Goal: Task Accomplishment & Management: Manage account settings

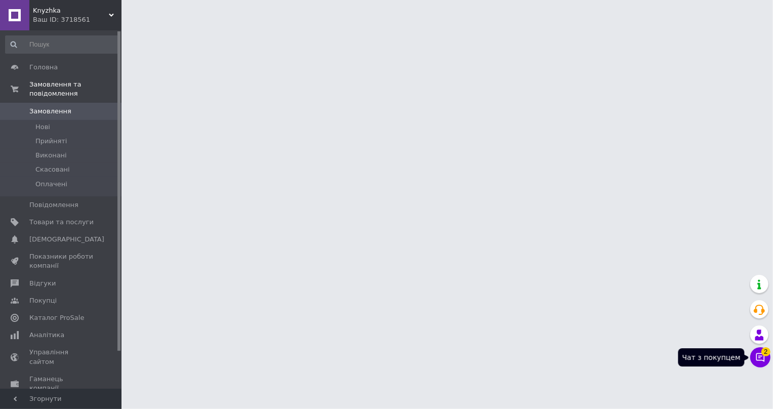
click at [765, 356] on span "2" at bounding box center [765, 351] width 9 height 9
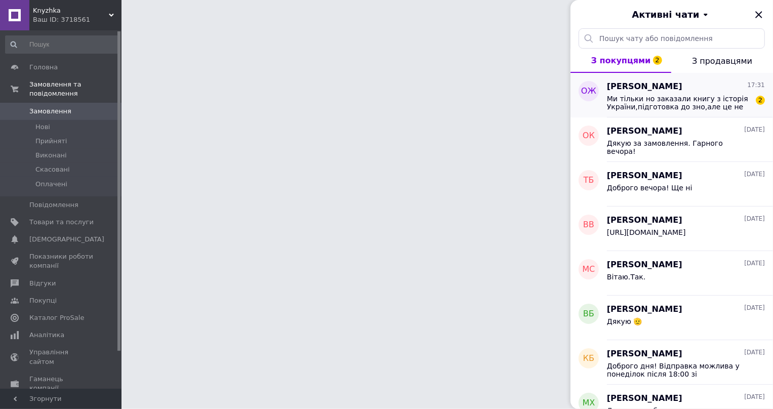
click at [653, 104] on span "Ми тільки но заказали книгу з історія України,підготовка до зно,але це не та кн…" at bounding box center [679, 103] width 144 height 16
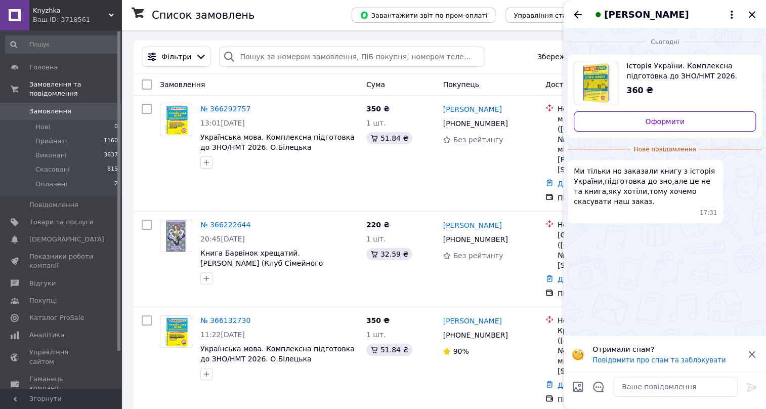
click at [577, 14] on icon "Назад" at bounding box center [578, 15] width 12 height 12
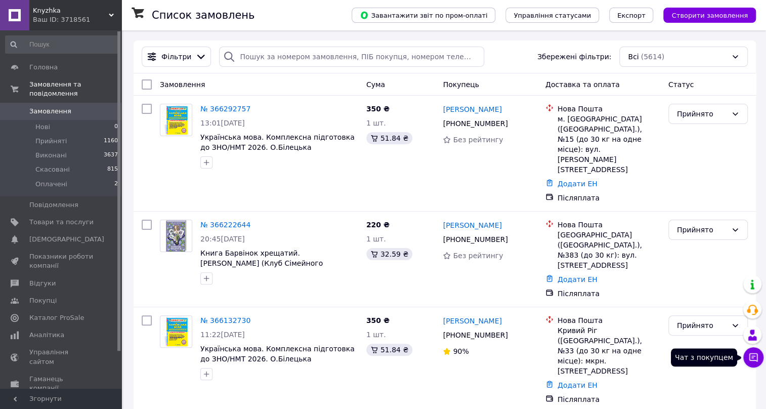
click at [750, 354] on icon at bounding box center [754, 357] width 9 height 9
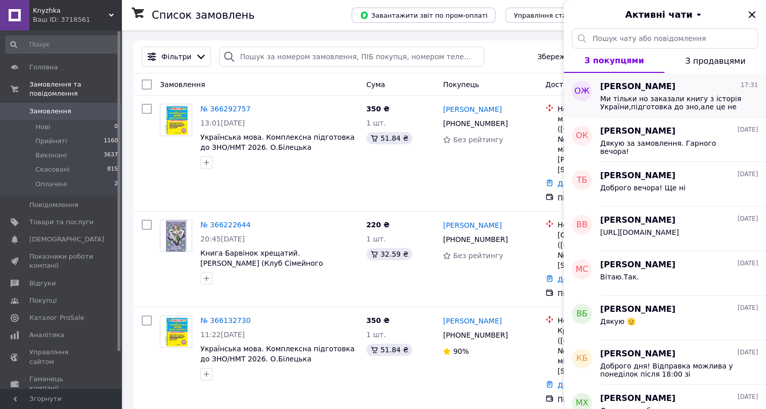
click at [629, 94] on div "Ми тільки но заказали книгу з історія України,підготовка до зно,але це не та кн…" at bounding box center [679, 102] width 158 height 18
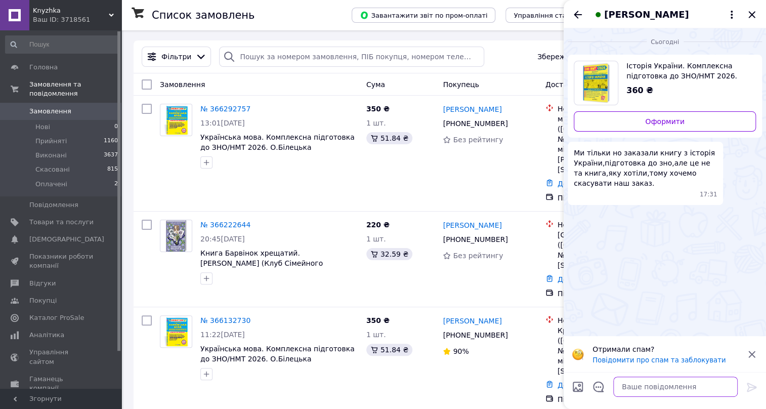
click at [643, 386] on textarea at bounding box center [676, 387] width 125 height 20
drag, startPoint x: 684, startPoint y: 387, endPoint x: 646, endPoint y: 385, distance: 38.5
click at [646, 385] on textarea "Доброго дня.Ви у нас" at bounding box center [665, 387] width 145 height 20
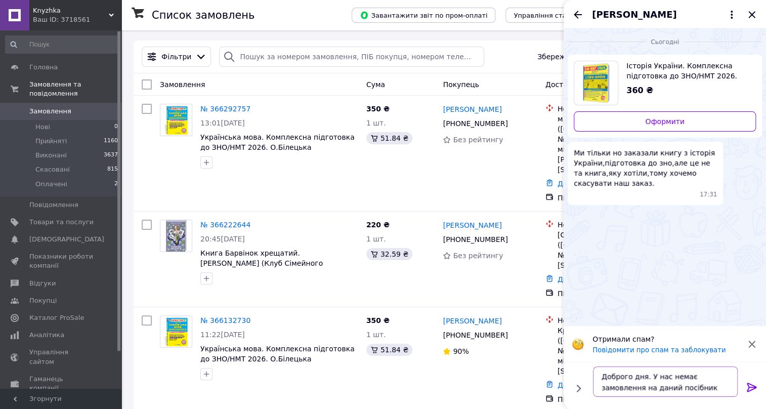
click at [683, 373] on textarea "Доброго дня. У нас немає замовлення на даний посібник" at bounding box center [665, 381] width 145 height 30
click at [708, 390] on textarea "Доброго дня. У нас немає Вашого замовлення на даний посібник" at bounding box center [665, 381] width 145 height 30
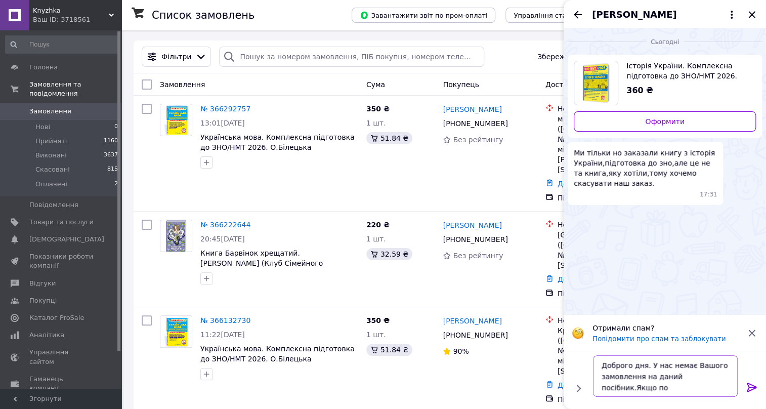
click at [706, 377] on textarea "Доброго дня. У нас немає Вашого замовлення на даний посібник.Якщо по" at bounding box center [665, 376] width 145 height 42
click at [618, 386] on textarea "Доброго дня. У нас немає Вашого замовлення на даний посібник. Якщо по" at bounding box center [665, 376] width 145 height 42
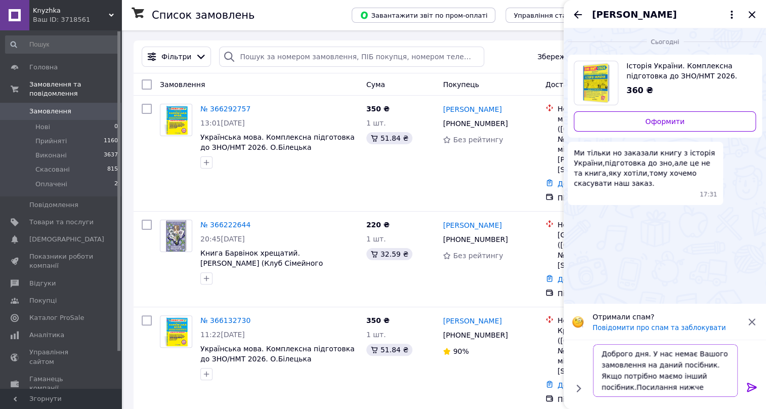
click at [632, 389] on textarea "Доброго дня. У нас немає Вашого замовлення на даний посібник. Якщо потрібно має…" at bounding box center [665, 370] width 145 height 53
click at [685, 389] on textarea "Доброго дня. У нас немає Вашого замовлення на даний посібник. Якщо потрібно має…" at bounding box center [665, 370] width 145 height 53
type textarea "Доброго дня. У нас немає Вашого замовлення на даний посібник. Якщо потрібно має…"
click at [751, 386] on icon at bounding box center [752, 387] width 12 height 12
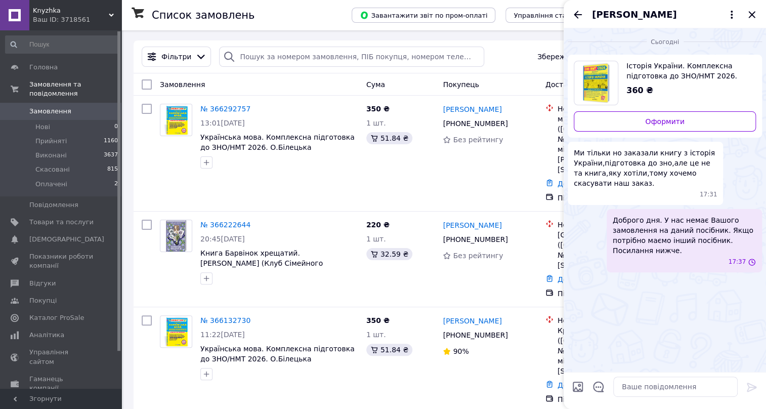
scroll to position [0, 0]
paste textarea "https://knyzhka.com.ua/ua/p1960158568-kniga-istoriya-ukrayini.html"
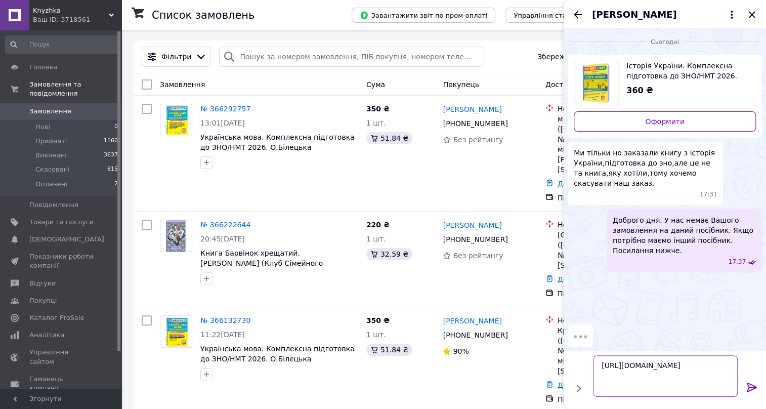
type textarea "https://knyzhka.com.ua/ua/p1960158568-kniga-istoriya-ukrayini.html"
click at [752, 385] on icon at bounding box center [752, 387] width 10 height 9
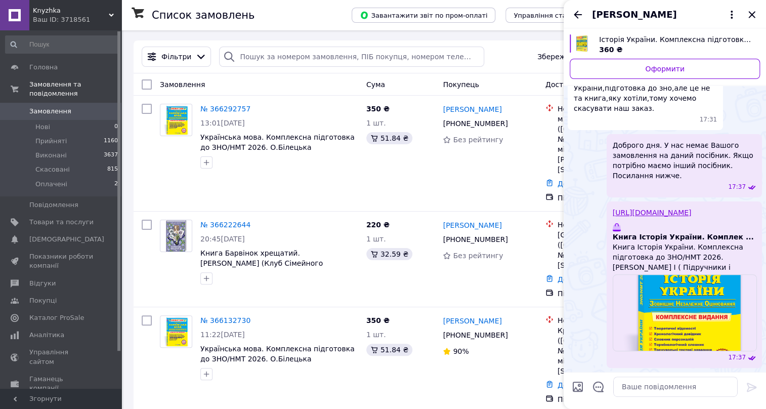
scroll to position [49, 0]
click at [575, 13] on icon "Назад" at bounding box center [578, 15] width 8 height 8
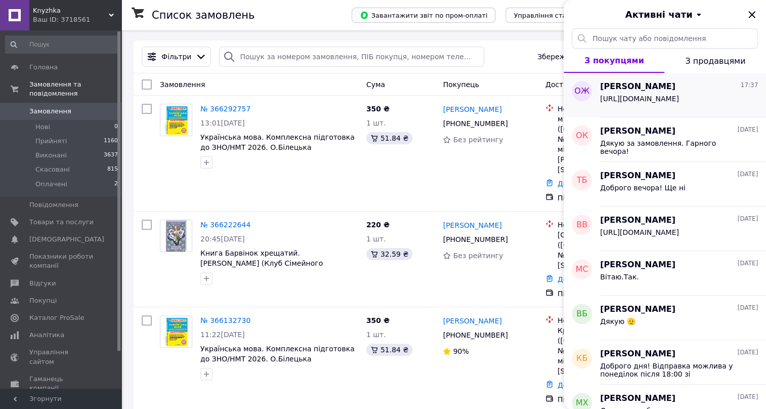
click at [675, 94] on div "https://knyzhka.com.ua/ua/p1960158568-kniga-istoriya-ukrayini.html" at bounding box center [679, 101] width 158 height 16
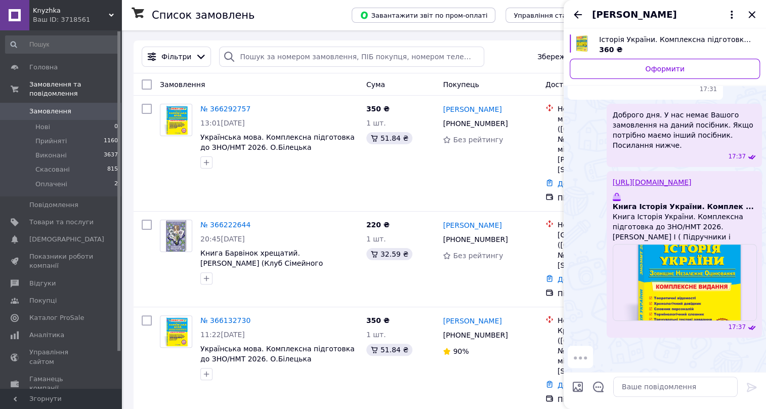
click at [727, 304] on img at bounding box center [685, 282] width 144 height 77
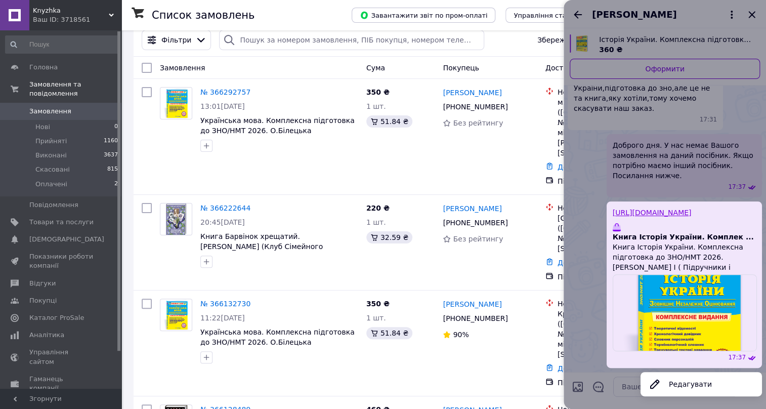
scroll to position [0, 0]
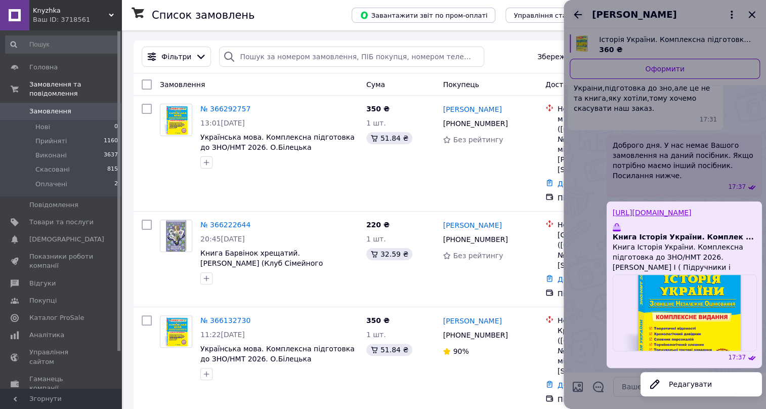
click at [575, 15] on div at bounding box center [665, 204] width 202 height 409
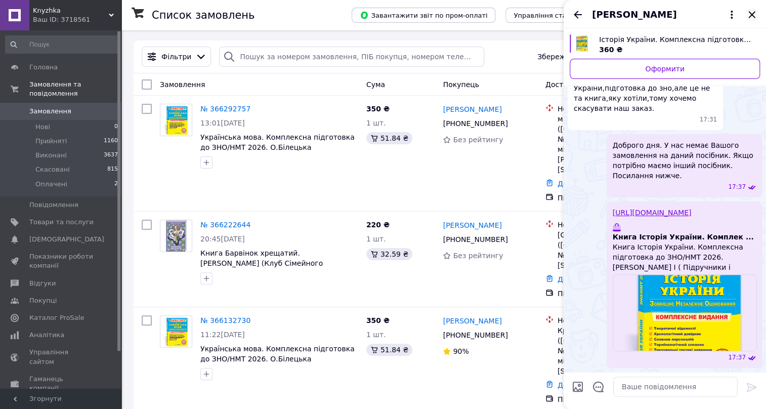
click at [753, 15] on icon "Закрити" at bounding box center [752, 15] width 12 height 12
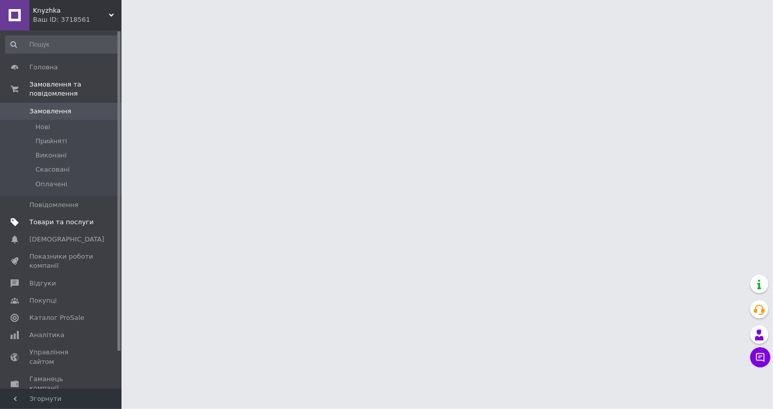
click at [66, 218] on span "Товари та послуги" at bounding box center [61, 222] width 64 height 9
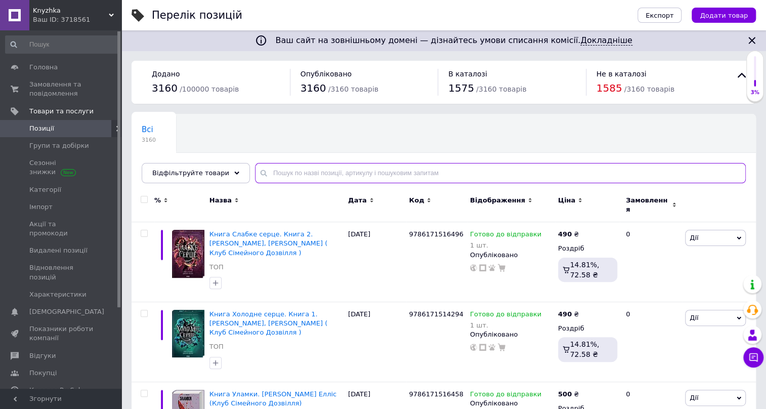
click at [291, 176] on input "text" at bounding box center [500, 173] width 491 height 20
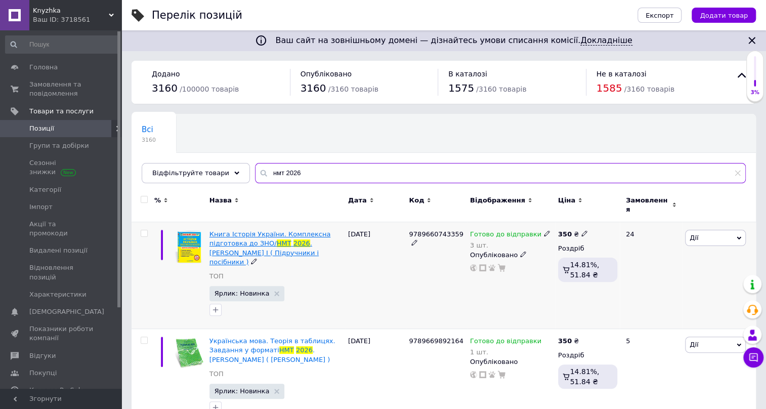
type input "нмт 2026"
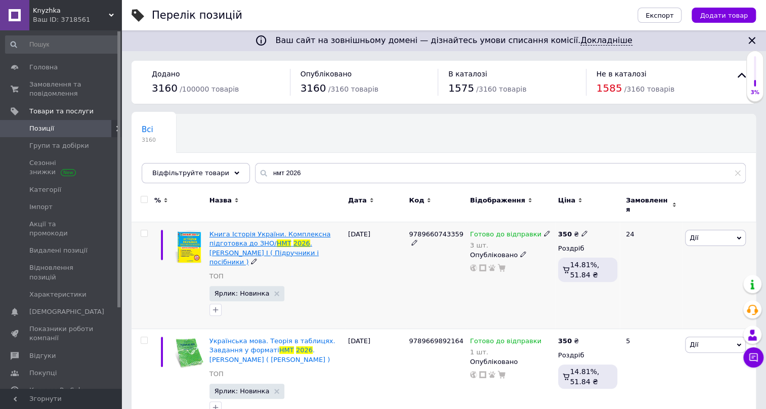
click at [270, 230] on span "Книга Історія України. Комплексна підготовка до ЗНО/" at bounding box center [270, 238] width 121 height 17
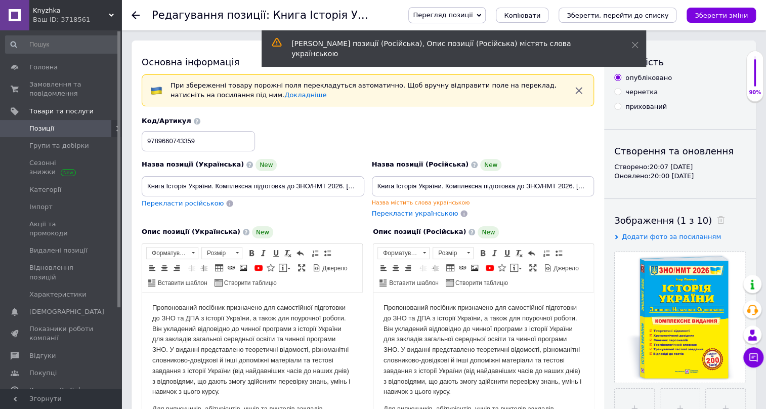
click at [473, 15] on span "Перегляд позиції" at bounding box center [443, 15] width 60 height 8
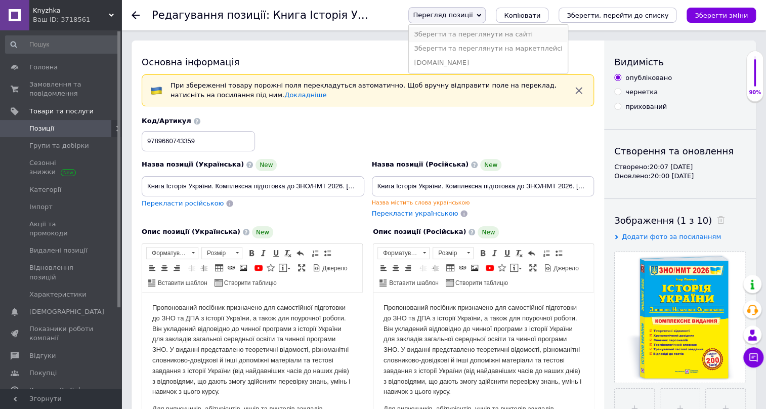
click at [526, 36] on li "Зберегти та переглянути на сайті" at bounding box center [488, 34] width 158 height 14
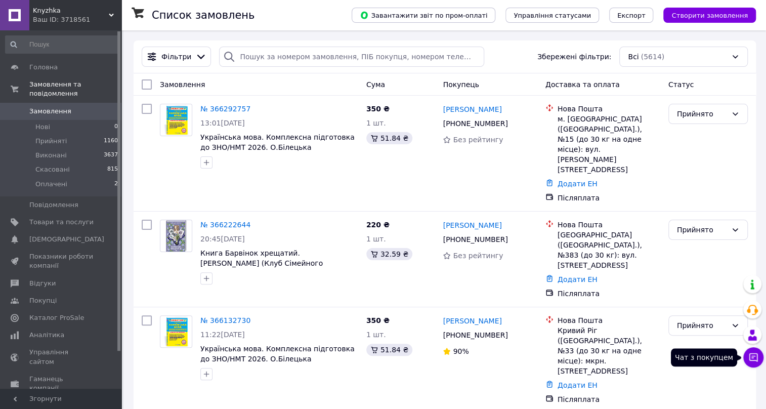
click at [754, 350] on button "Чат з покупцем" at bounding box center [754, 357] width 20 height 20
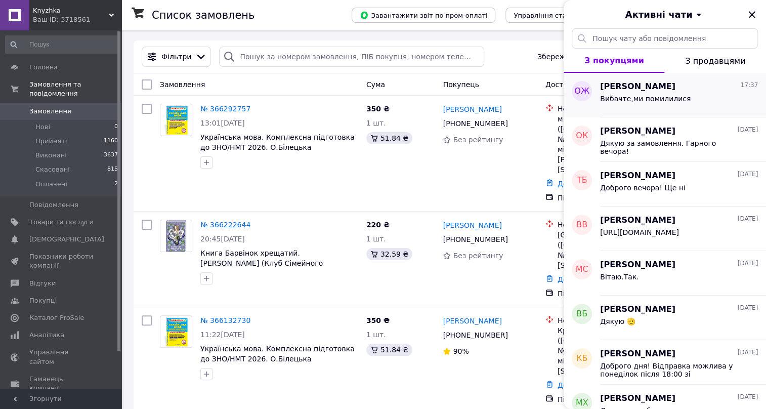
click at [669, 95] on span "Вибачте,ми помилилися" at bounding box center [645, 99] width 91 height 8
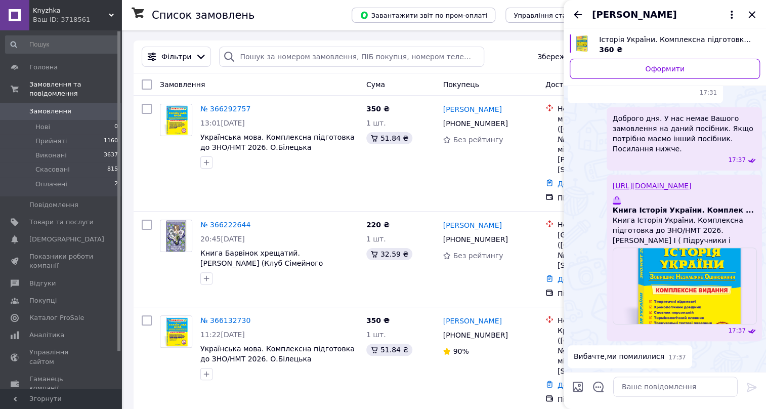
scroll to position [76, 0]
click at [754, 14] on icon "Закрити" at bounding box center [752, 15] width 12 height 12
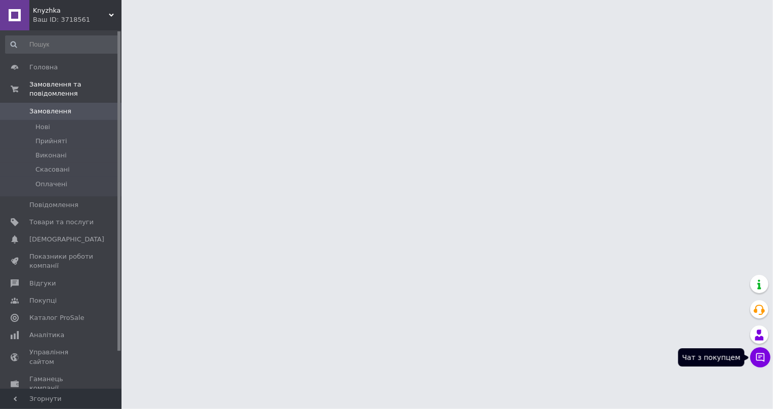
click at [759, 361] on icon at bounding box center [760, 357] width 10 height 10
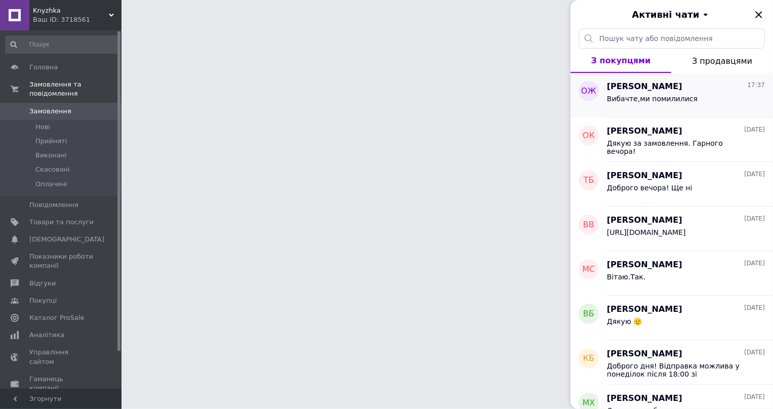
click at [643, 97] on span "Вибачте,ми помилилися" at bounding box center [652, 99] width 91 height 8
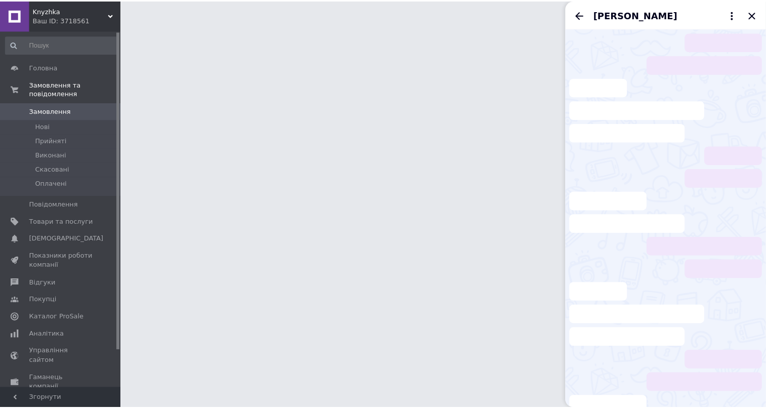
scroll to position [104, 0]
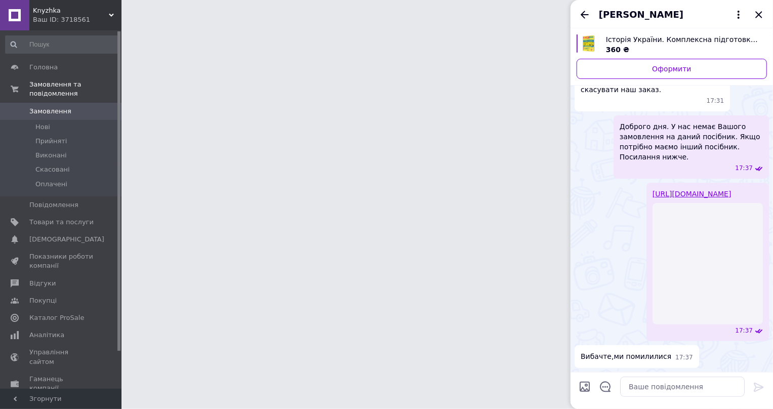
click at [623, 15] on span "Ольга Жемелка" at bounding box center [641, 14] width 85 height 13
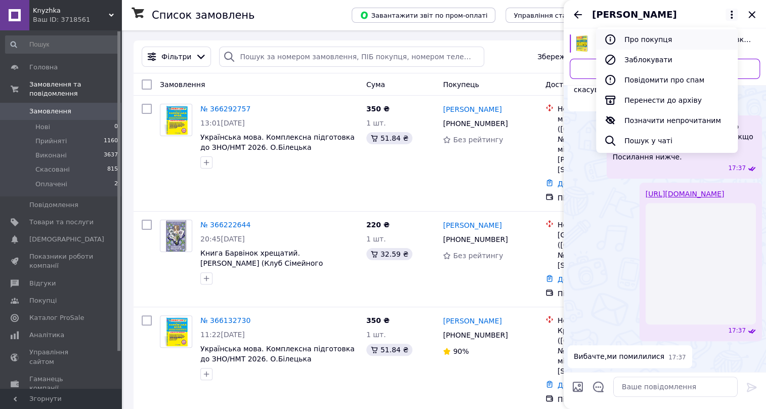
click at [636, 36] on button "Про покупця" at bounding box center [667, 39] width 142 height 20
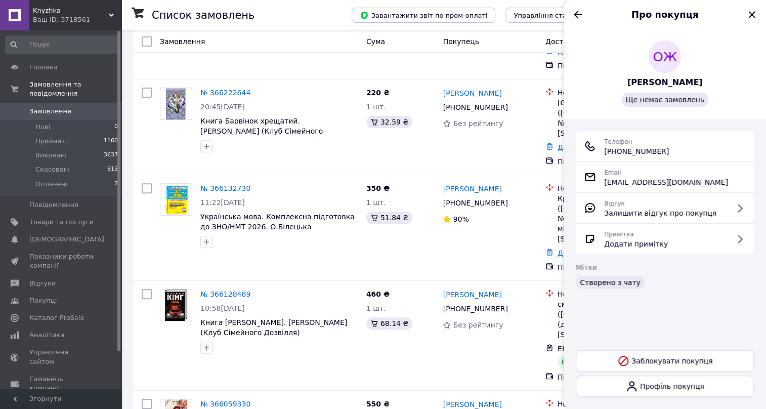
scroll to position [138, 0]
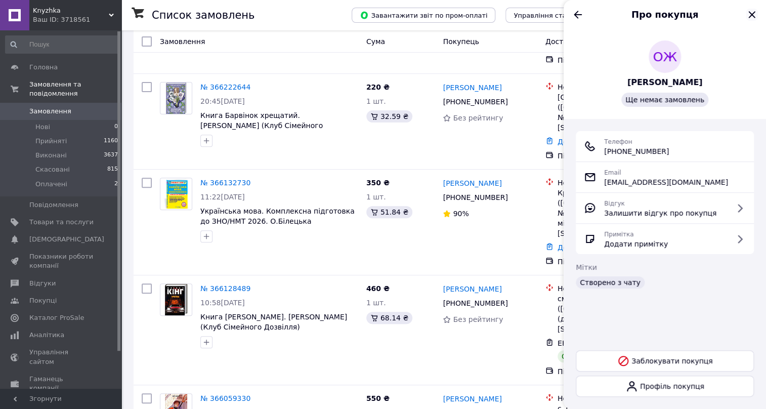
click at [750, 12] on icon "Закрити" at bounding box center [752, 14] width 7 height 7
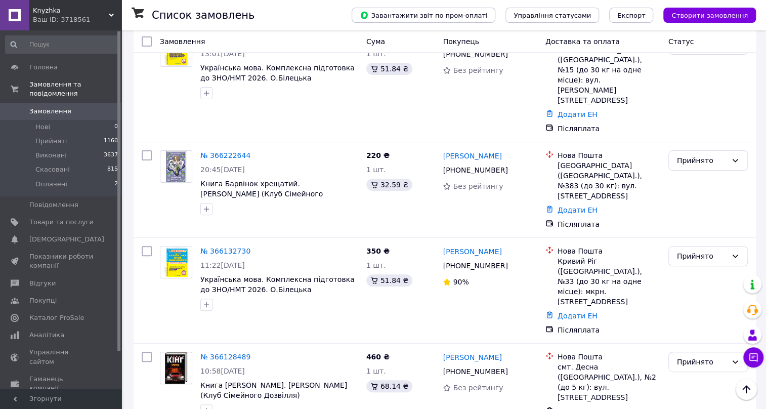
scroll to position [0, 0]
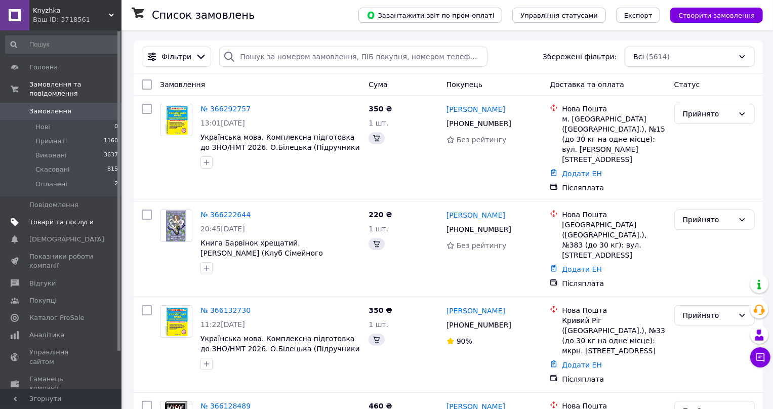
click at [46, 218] on span "Товари та послуги" at bounding box center [61, 222] width 64 height 9
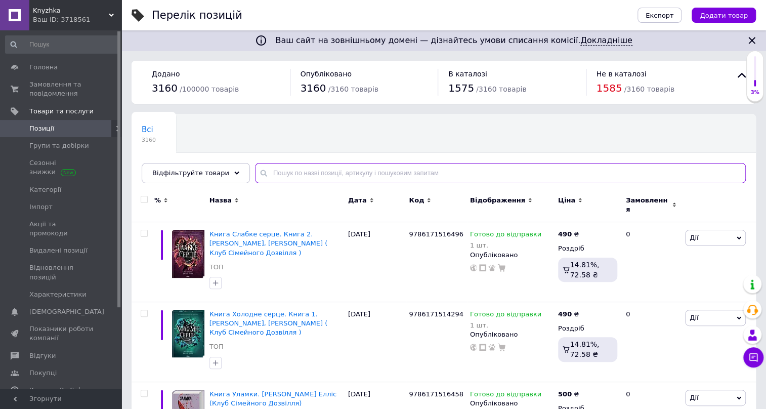
click at [303, 172] on input "text" at bounding box center [500, 173] width 491 height 20
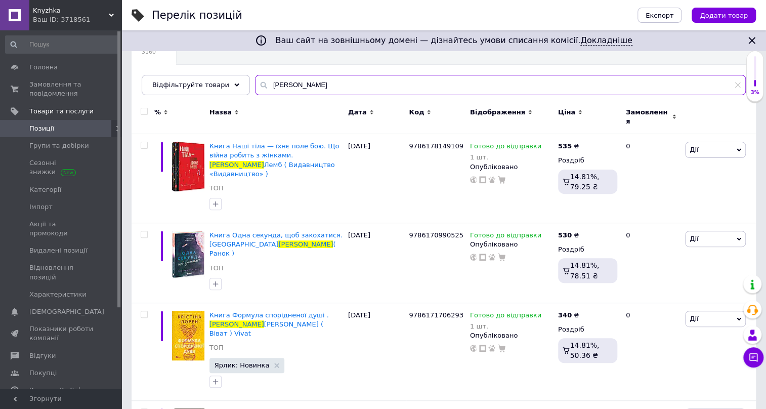
scroll to position [230, 0]
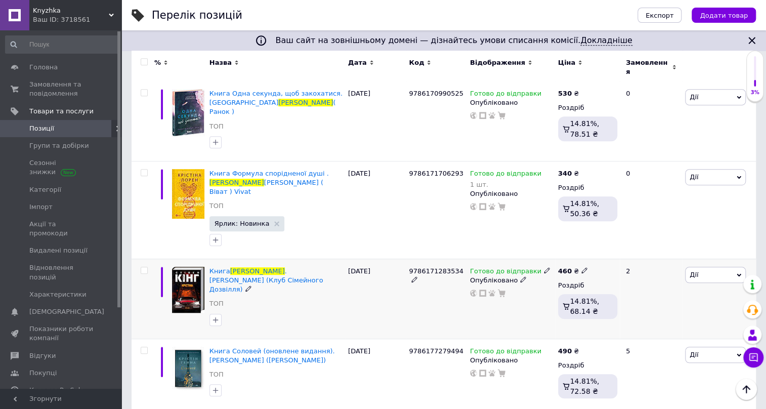
type input "крістіна"
click at [544, 268] on use at bounding box center [547, 271] width 6 height 6
click at [566, 295] on li "Немає в наявності" at bounding box center [599, 302] width 96 height 14
click at [427, 272] on div "9786171283534" at bounding box center [436, 299] width 61 height 80
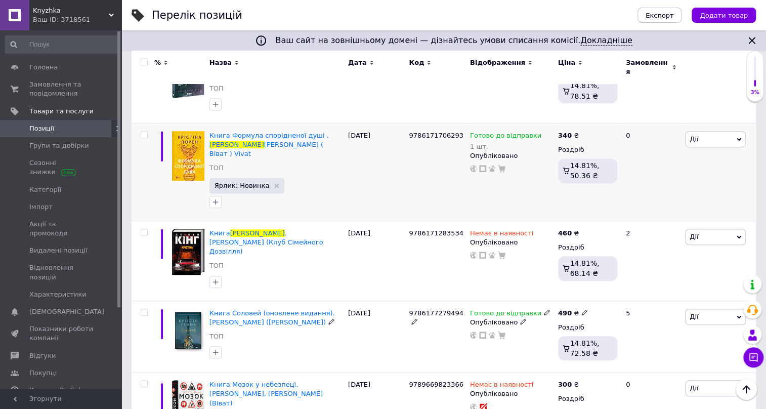
scroll to position [0, 0]
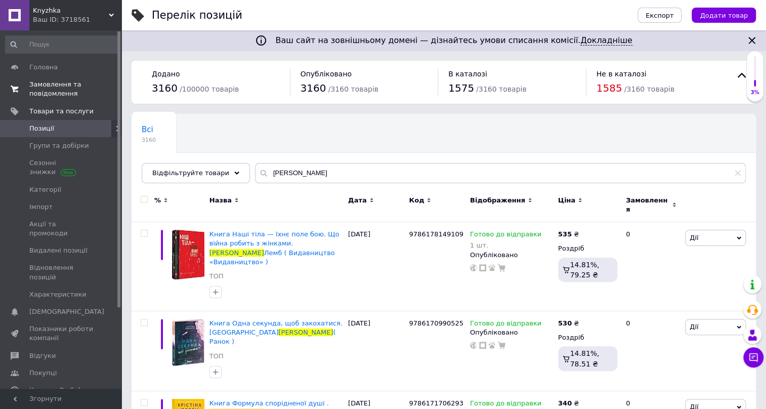
click at [44, 83] on span "Замовлення та повідомлення" at bounding box center [61, 89] width 64 height 18
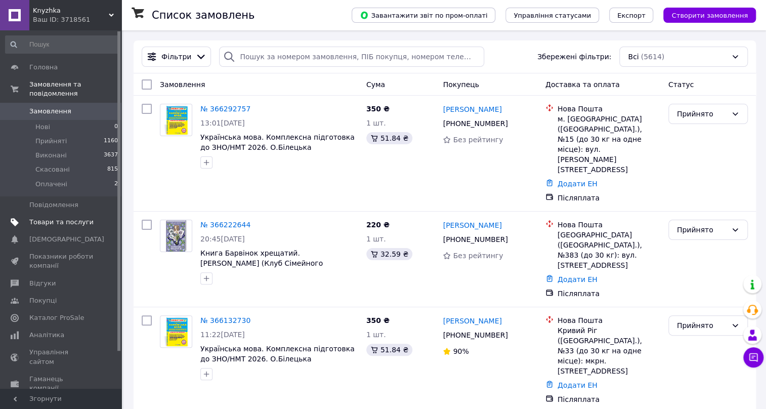
click at [54, 218] on span "Товари та послуги" at bounding box center [61, 222] width 64 height 9
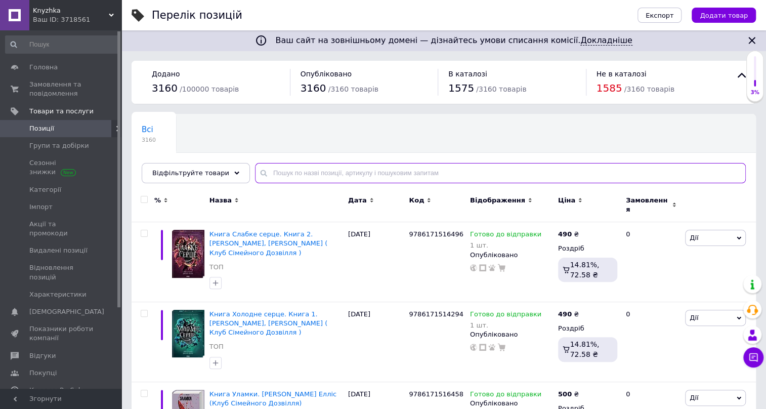
click at [271, 172] on input "text" at bounding box center [500, 173] width 491 height 20
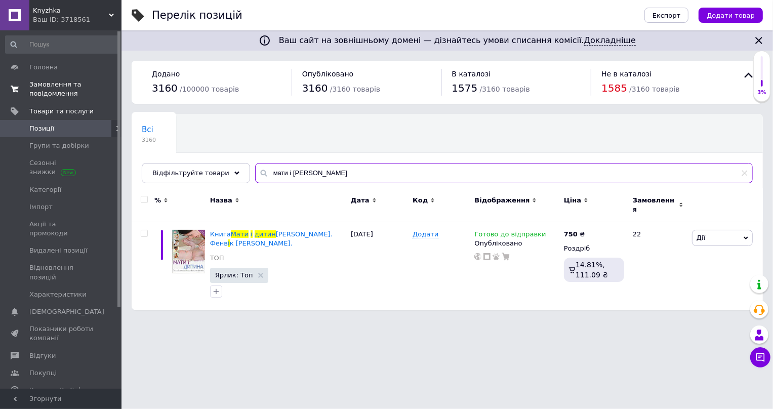
type input "мати і дитин"
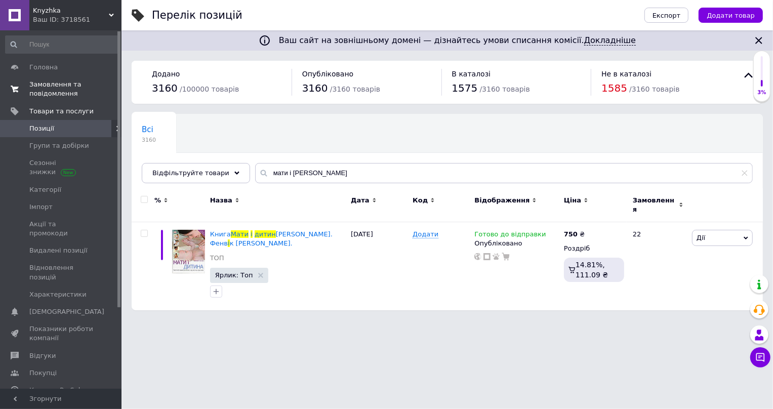
click at [54, 88] on span "Замовлення та повідомлення" at bounding box center [61, 89] width 64 height 18
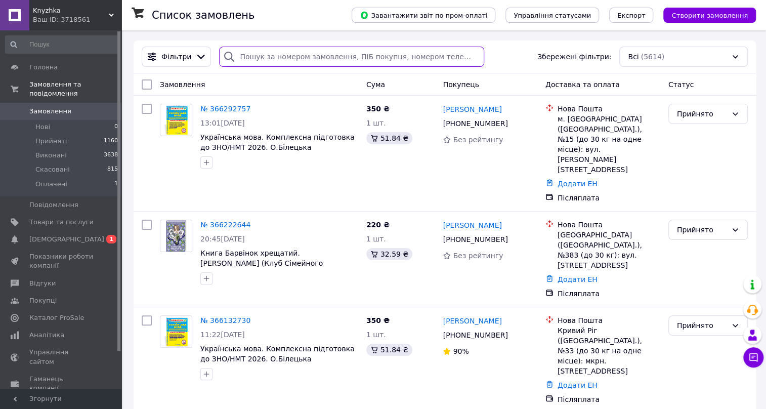
click at [278, 50] on input "search" at bounding box center [351, 57] width 265 height 20
paste input "365918040"
type input "365918040"
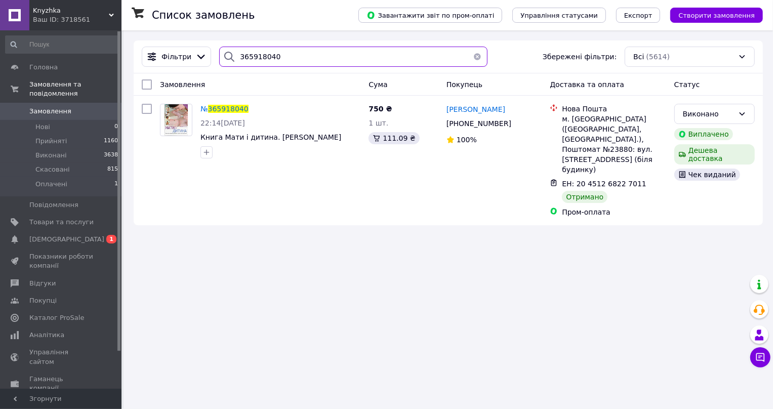
drag, startPoint x: 263, startPoint y: 54, endPoint x: 223, endPoint y: 50, distance: 40.2
click at [224, 50] on div "365918040" at bounding box center [353, 57] width 268 height 20
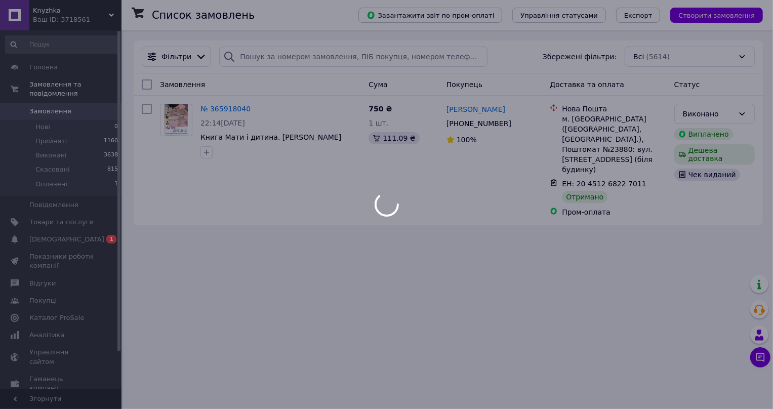
click at [38, 104] on div at bounding box center [386, 204] width 773 height 409
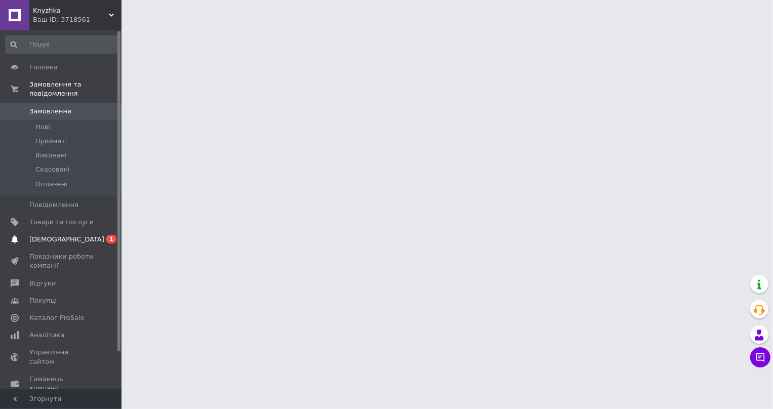
click at [50, 235] on span "[DEMOGRAPHIC_DATA]" at bounding box center [66, 239] width 75 height 9
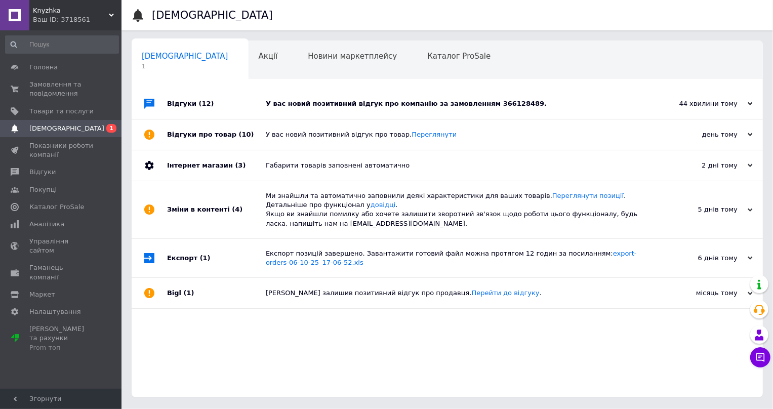
click at [343, 101] on div "У вас новий позитивний відгук про компанію за замовленням 366128489." at bounding box center [459, 103] width 386 height 9
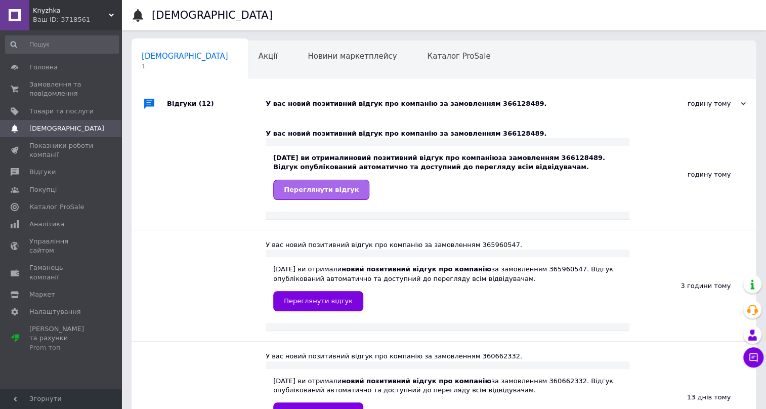
click at [340, 187] on span "Переглянути відгук" at bounding box center [321, 190] width 75 height 8
click at [44, 89] on span "Замовлення та повідомлення" at bounding box center [61, 89] width 64 height 18
